Goal: Navigation & Orientation: Find specific page/section

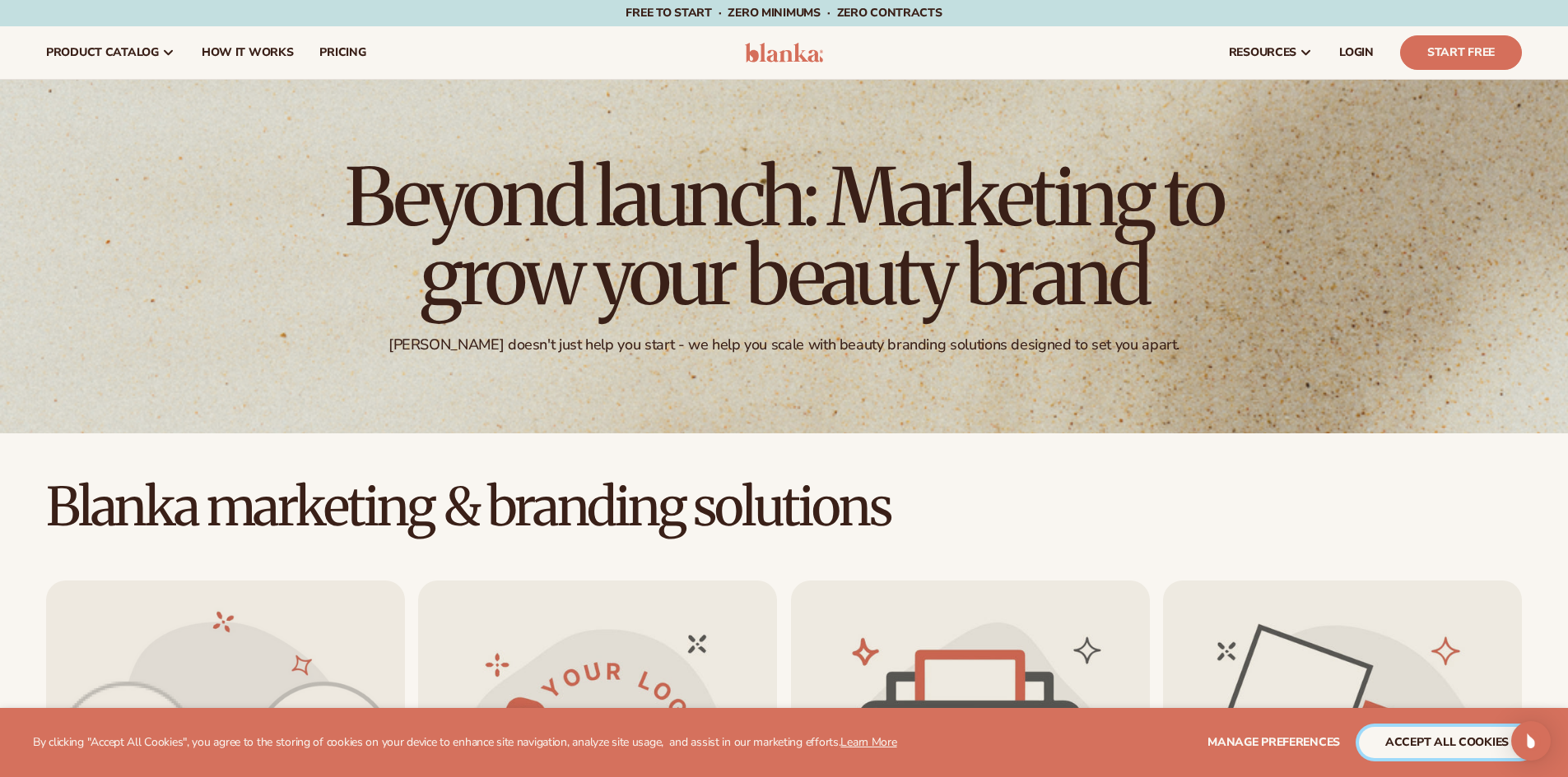
click at [1444, 744] on button "accept all cookies" at bounding box center [1447, 742] width 176 height 31
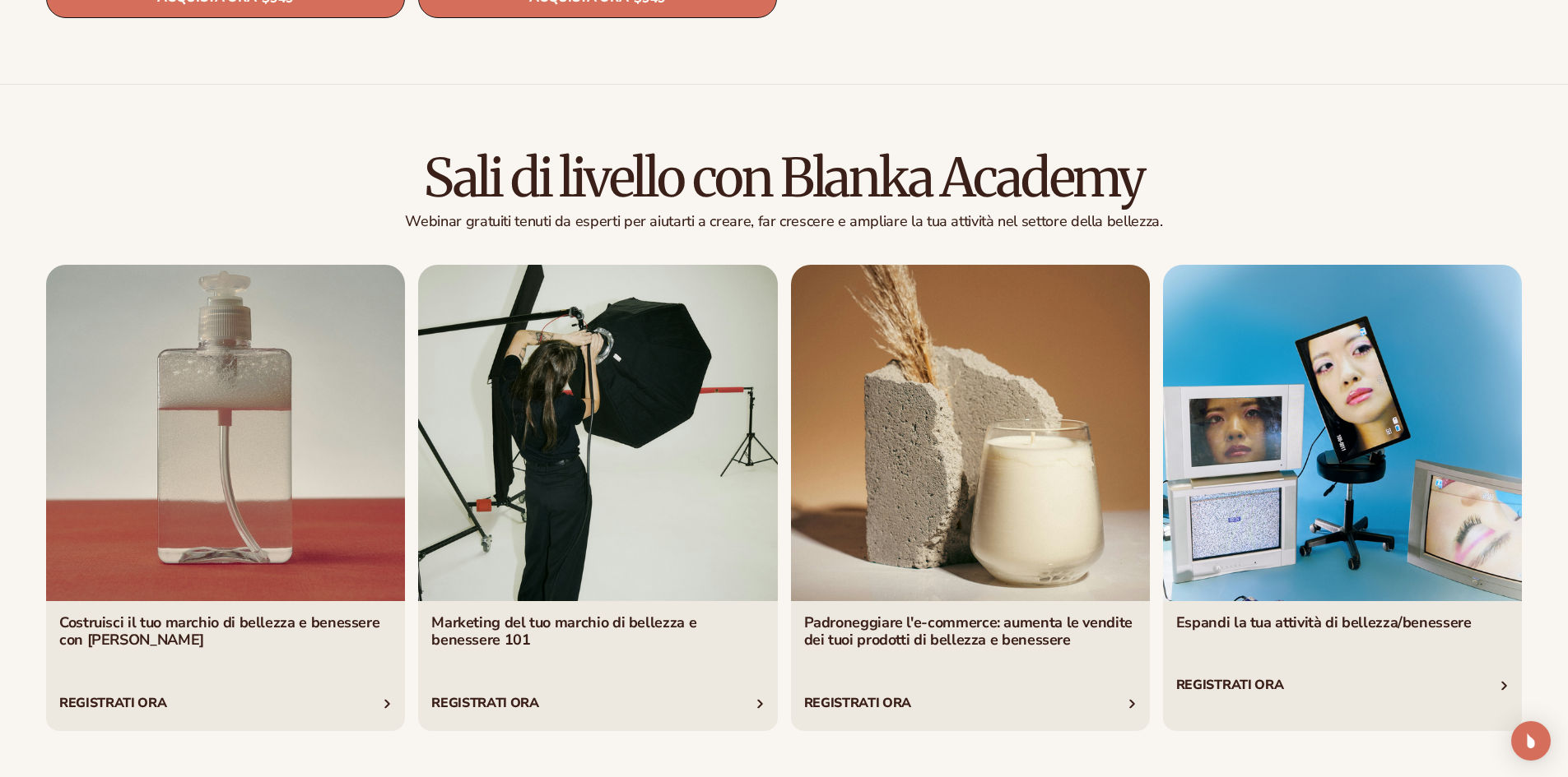
scroll to position [3239, 0]
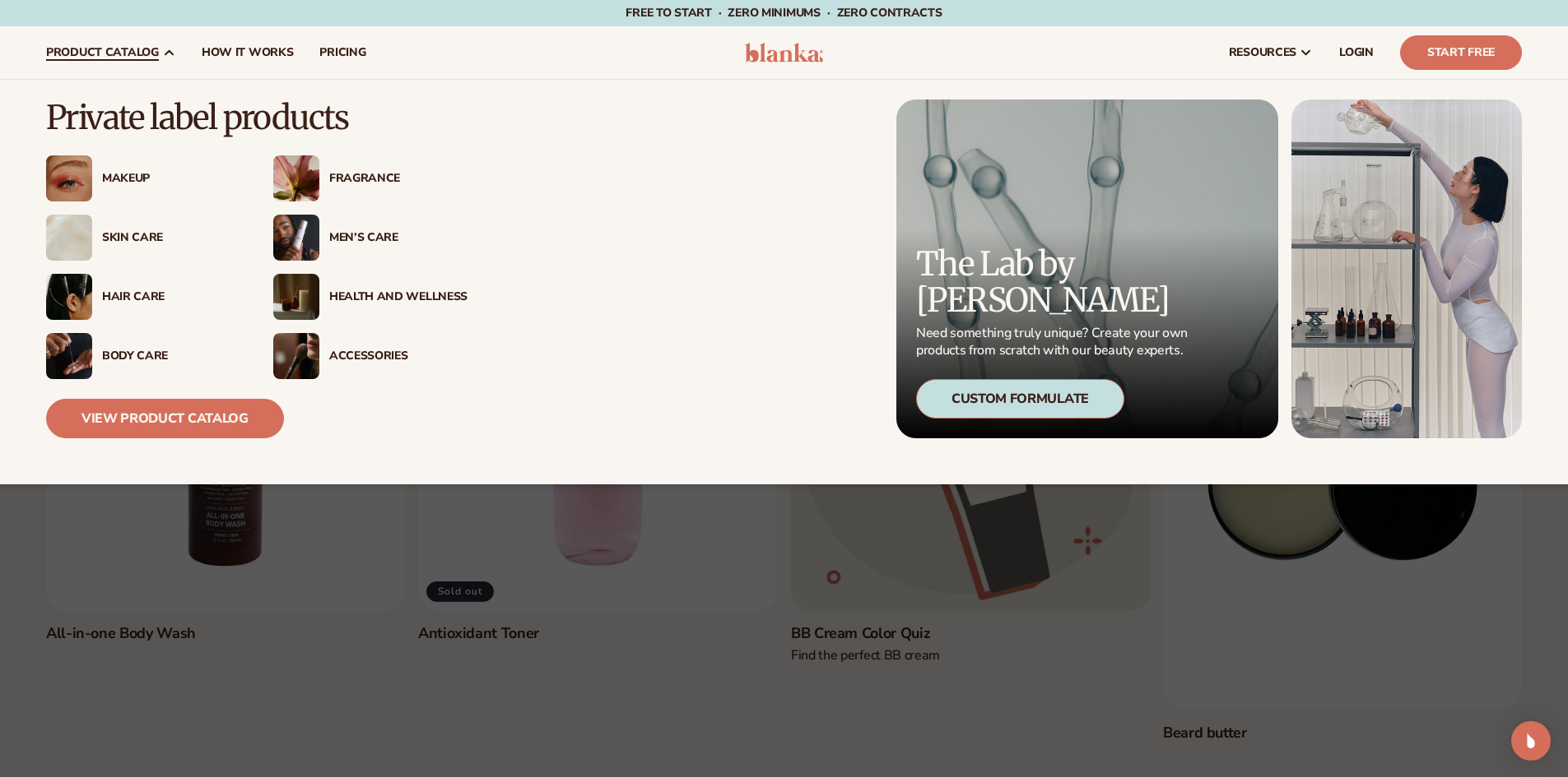
click at [120, 181] on div "Makeup" at bounding box center [171, 179] width 138 height 14
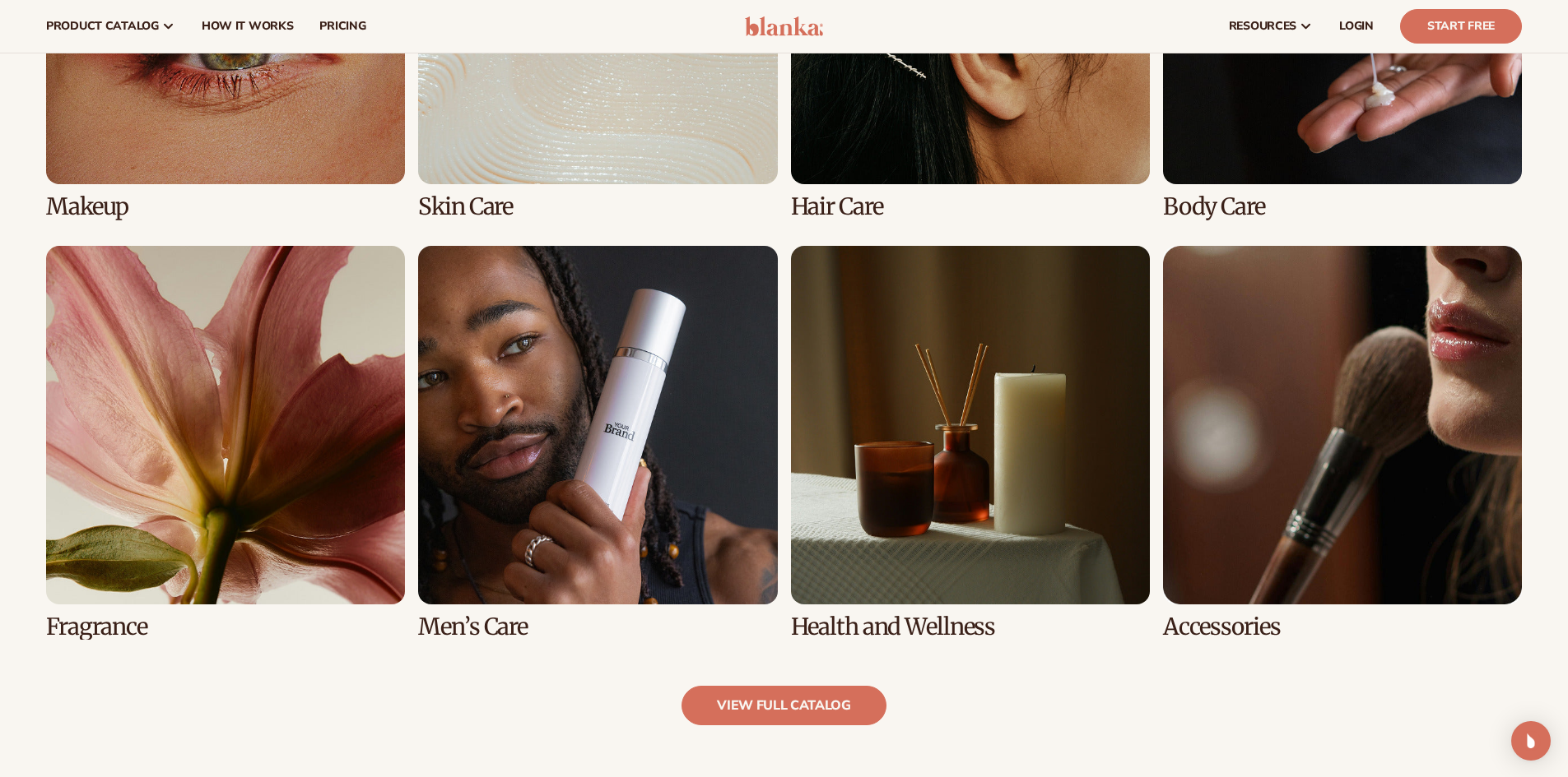
scroll to position [1152, 0]
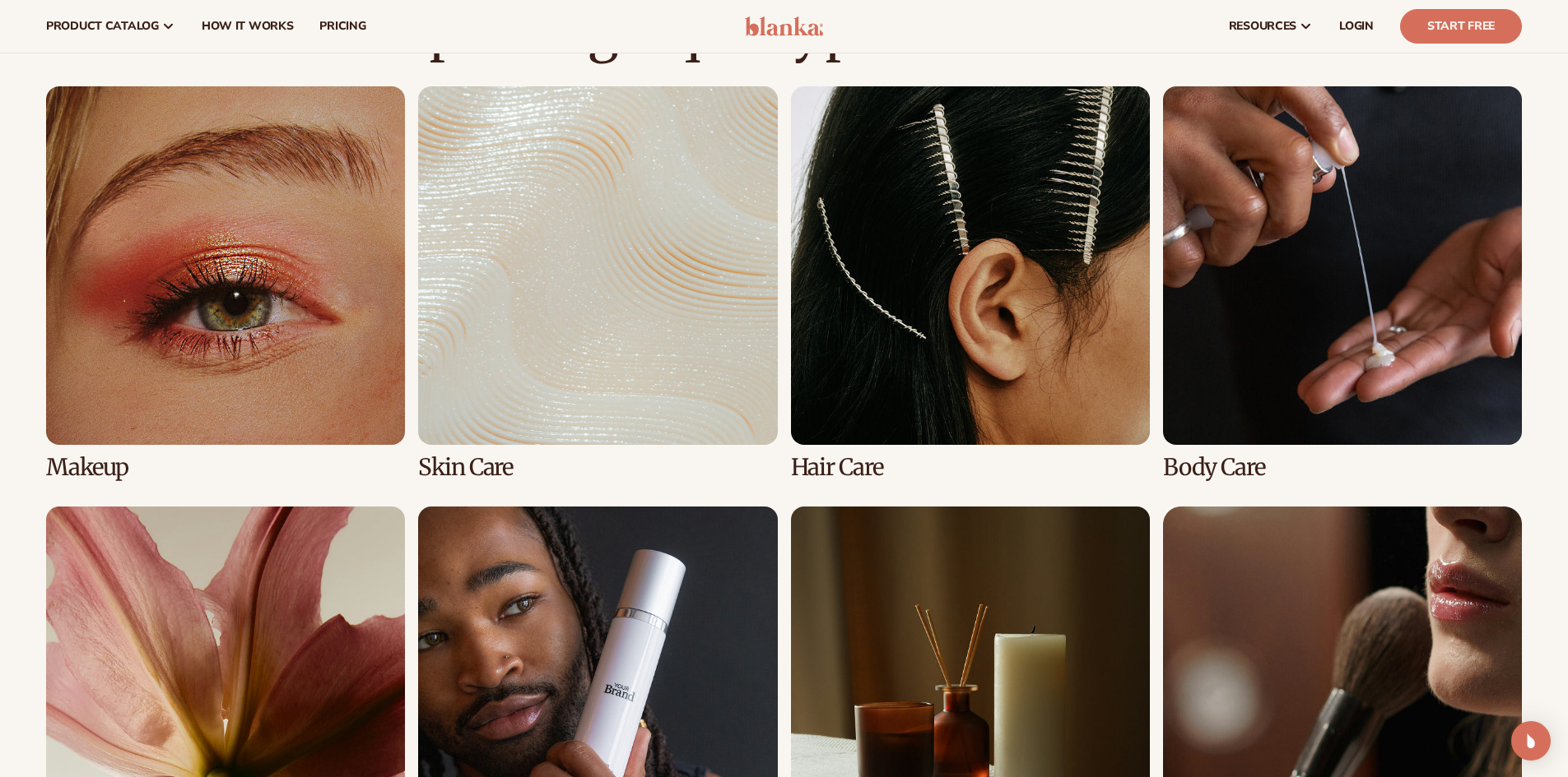
click at [577, 297] on link "2 / 8" at bounding box center [597, 283] width 359 height 394
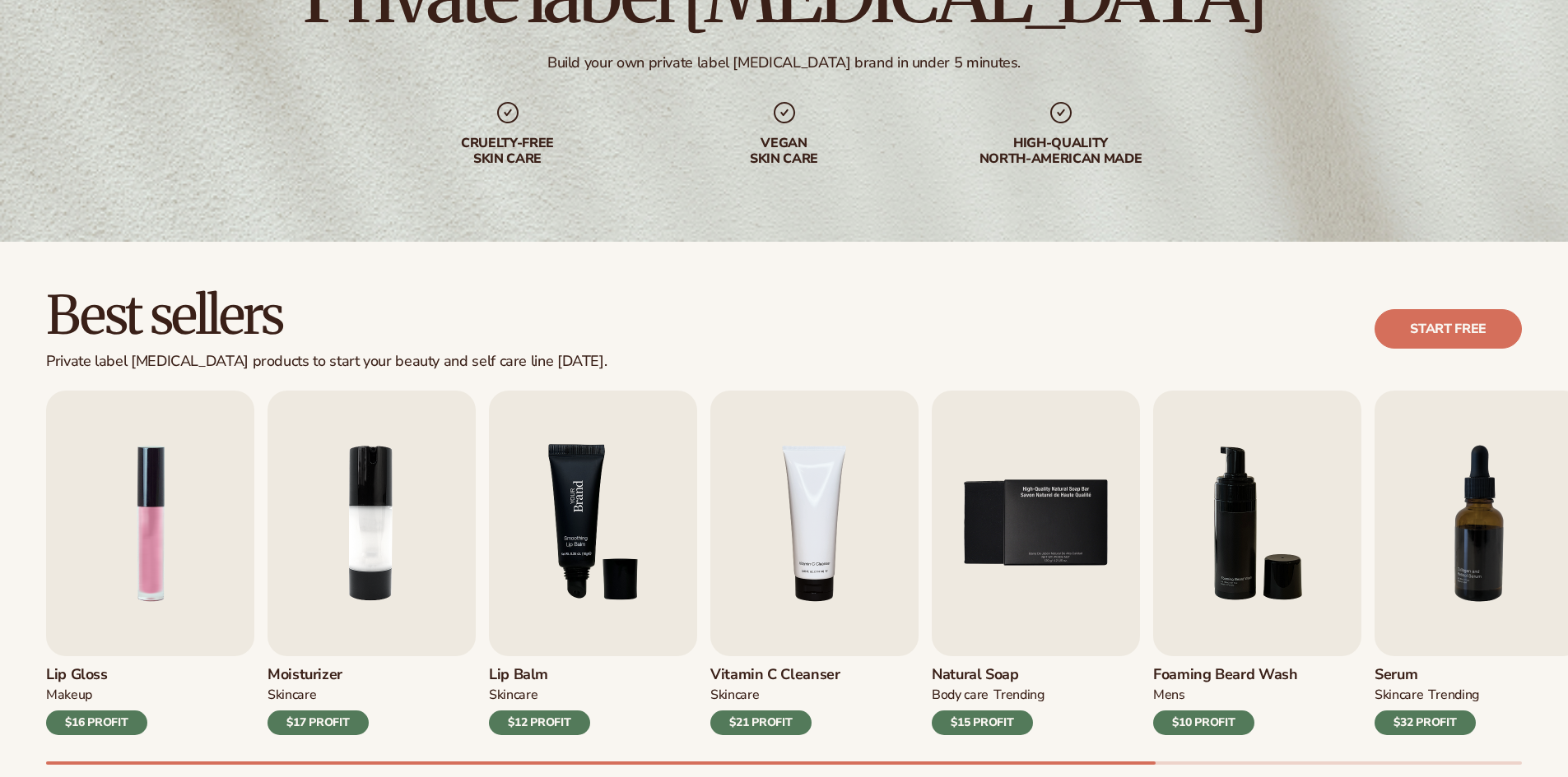
scroll to position [329, 0]
